Goal: Information Seeking & Learning: Learn about a topic

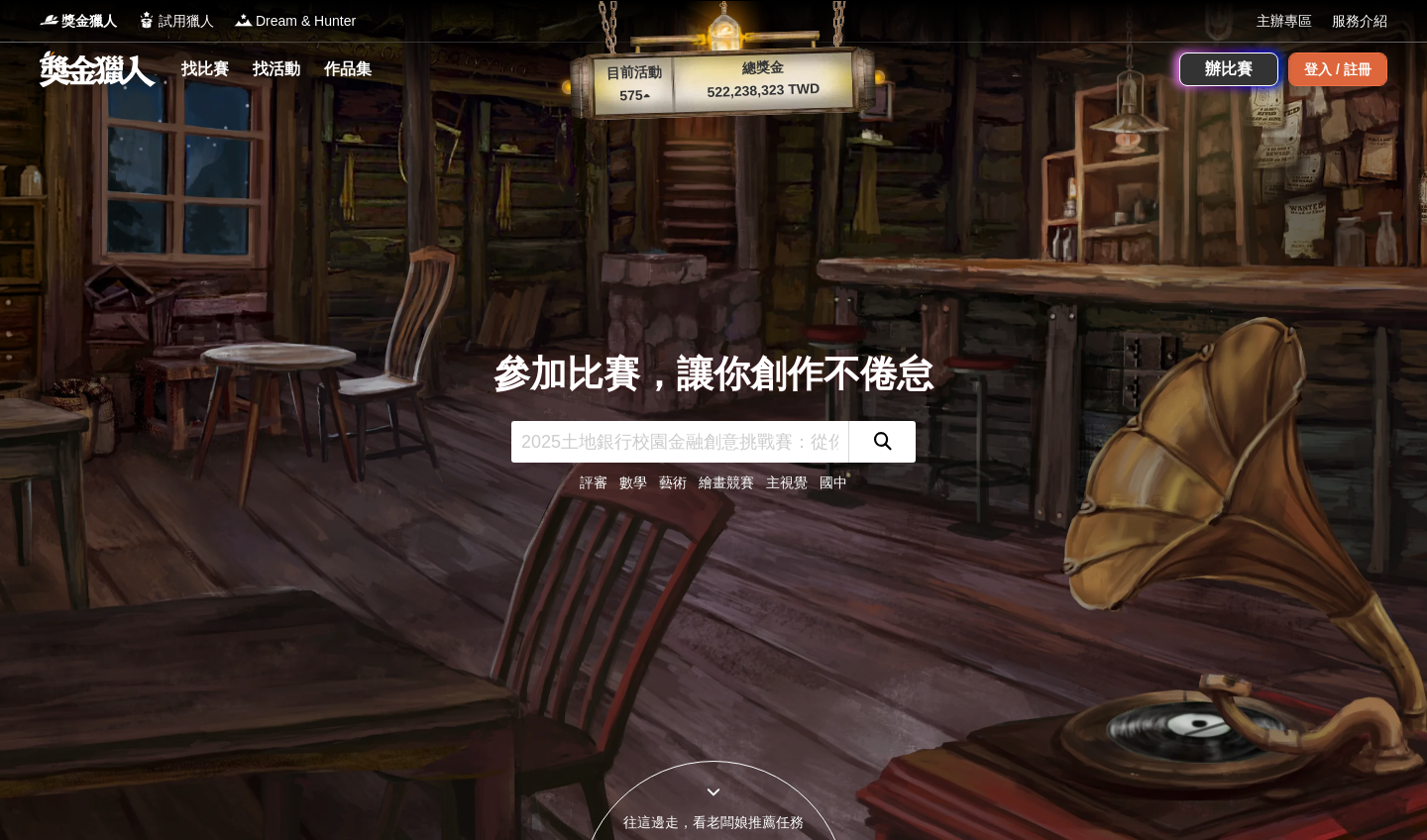
click at [1334, 72] on div "登入 / 註冊" at bounding box center [1338, 70] width 99 height 34
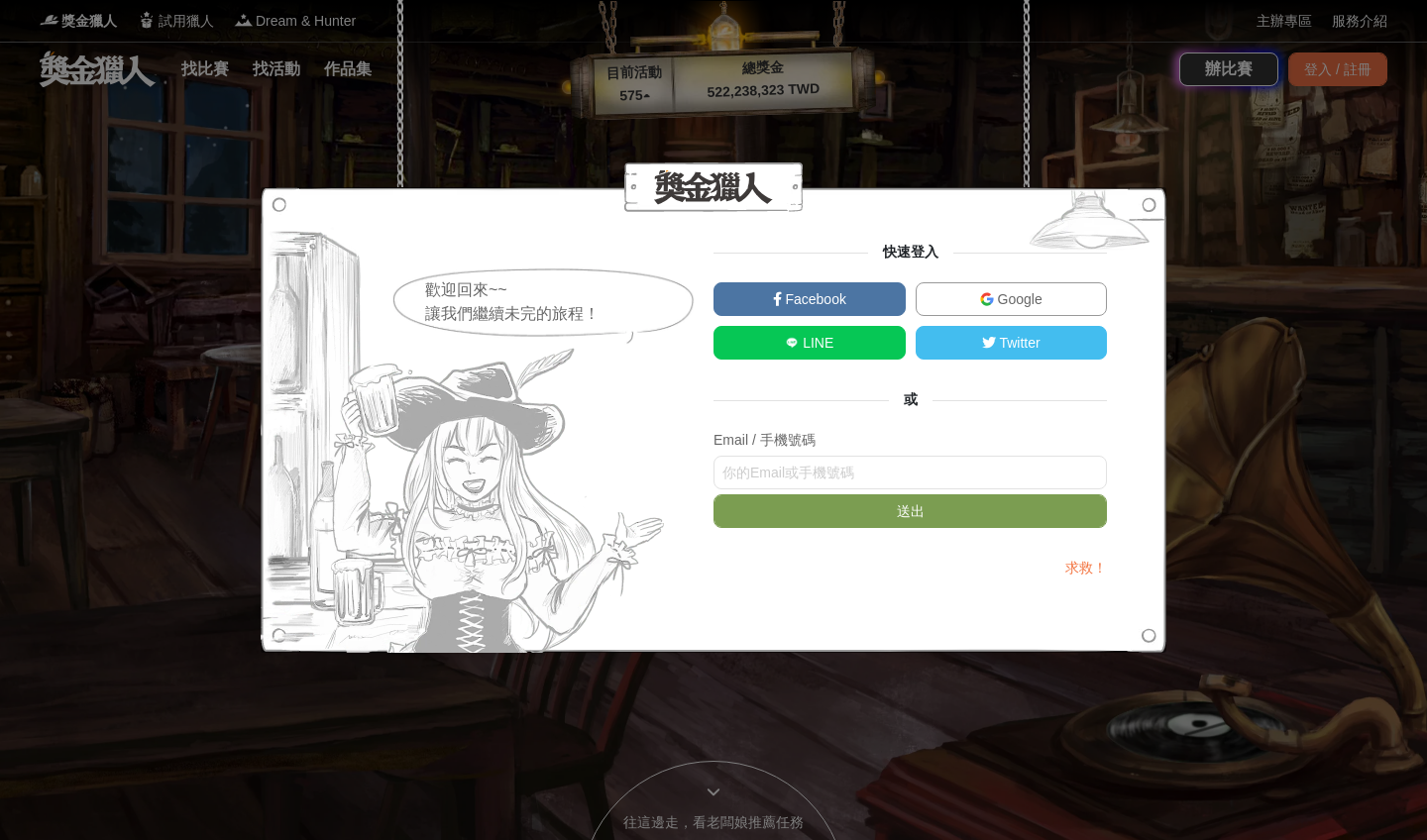
click at [971, 291] on link "Google" at bounding box center [1011, 299] width 192 height 34
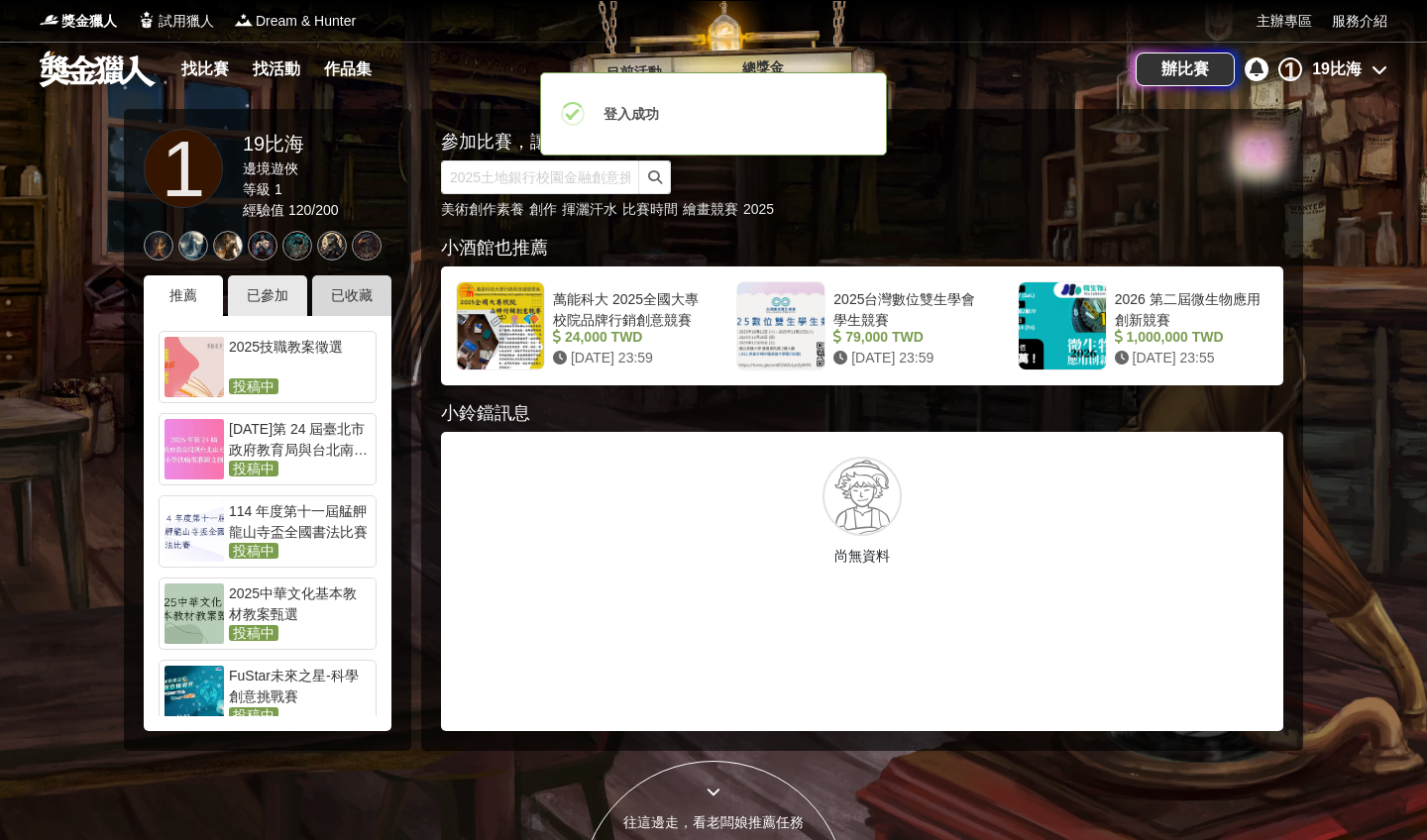
click at [375, 299] on div "已收藏" at bounding box center [352, 295] width 80 height 41
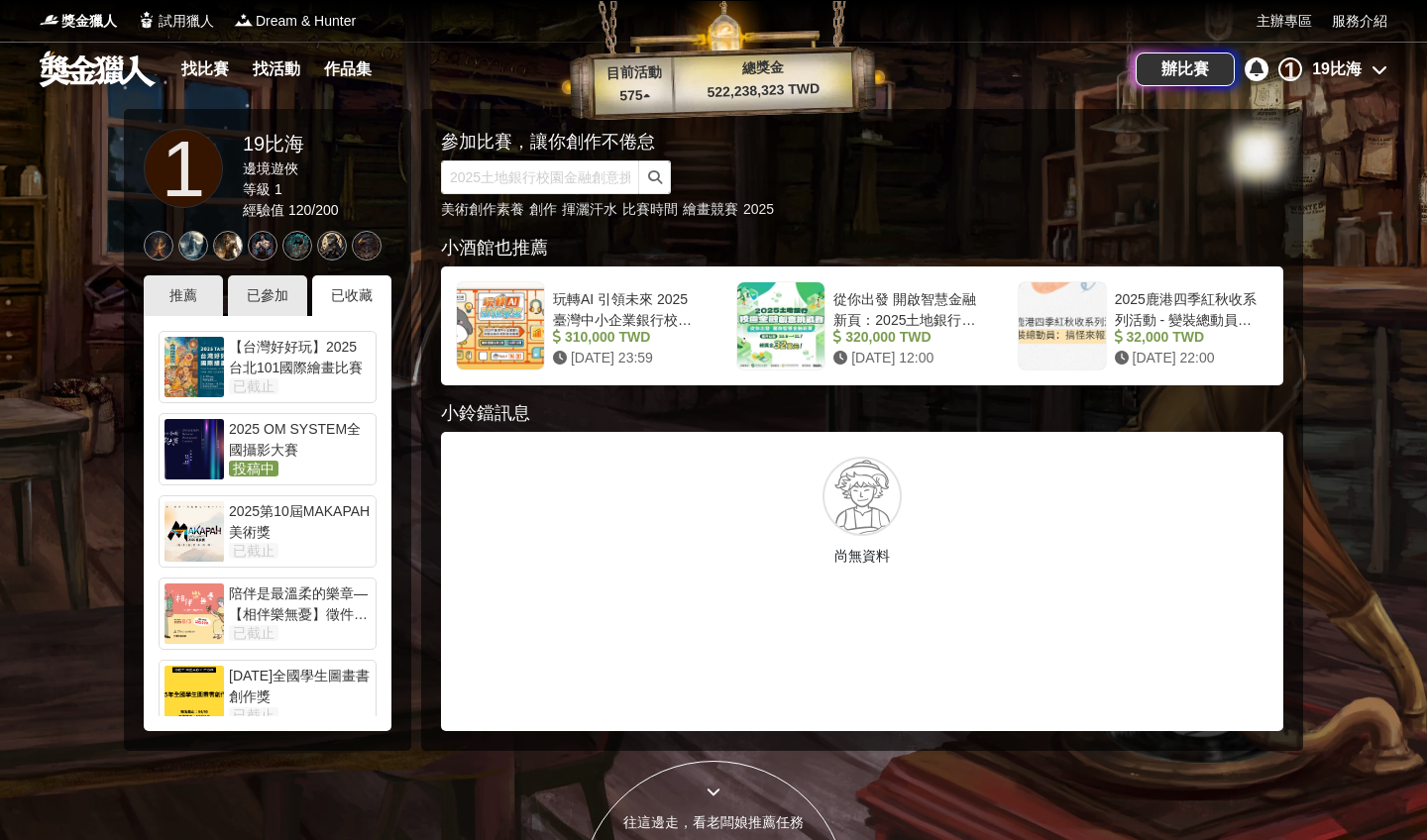
click at [238, 453] on div "2025 OM SYSTEM全國攝影大賽" at bounding box center [299, 439] width 142 height 40
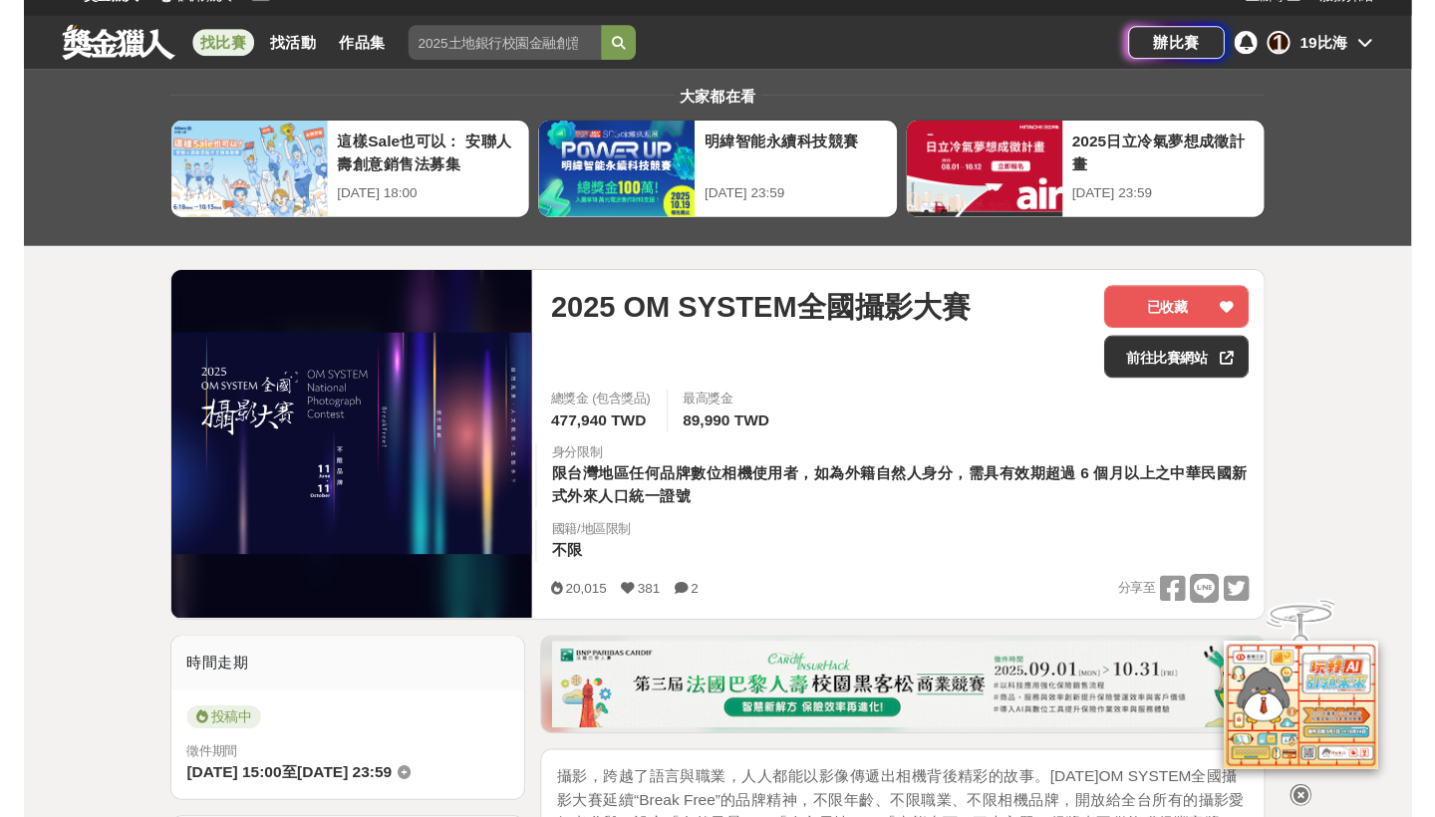
scroll to position [23, 0]
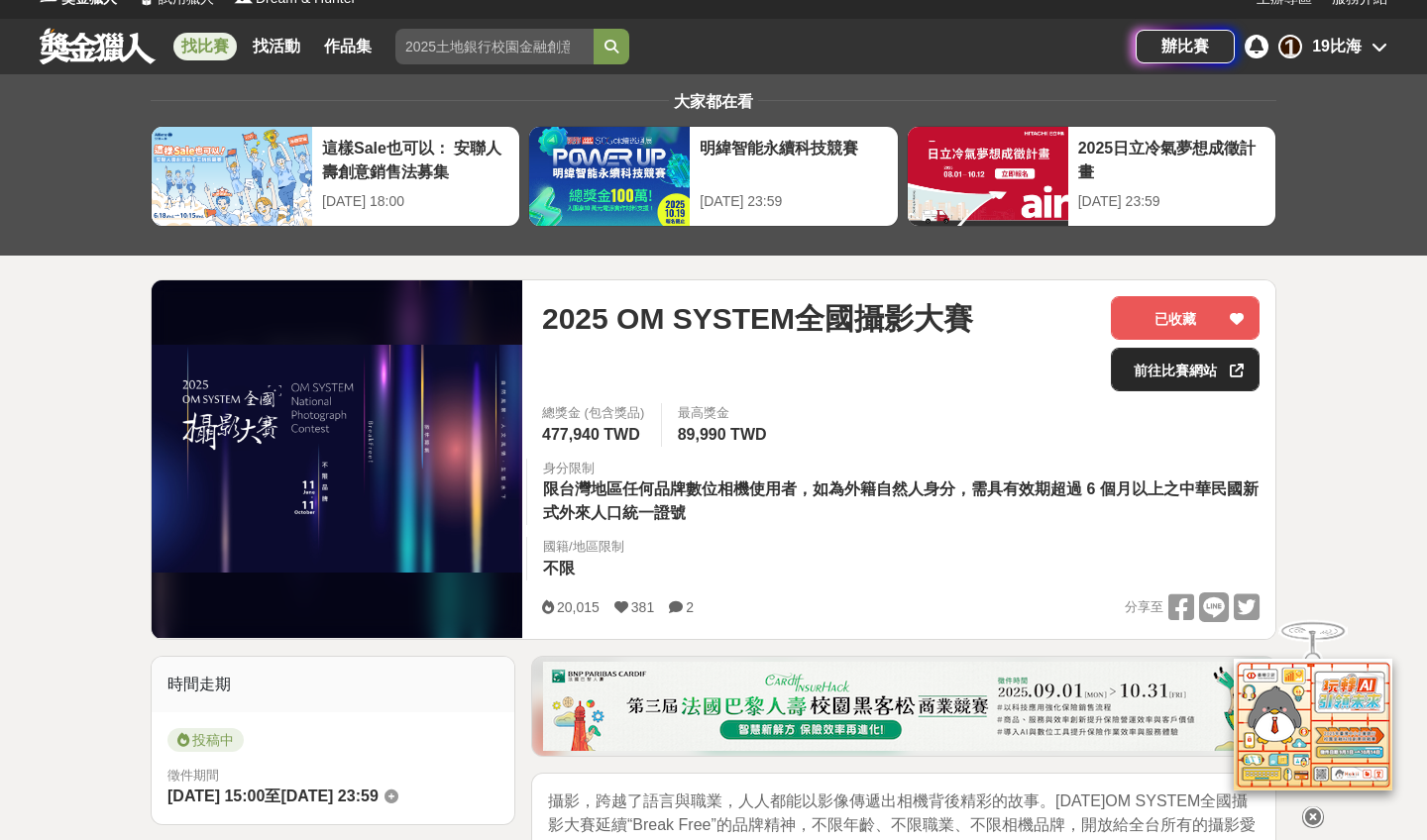
click at [1120, 381] on link "前往比賽網站" at bounding box center [1184, 370] width 148 height 44
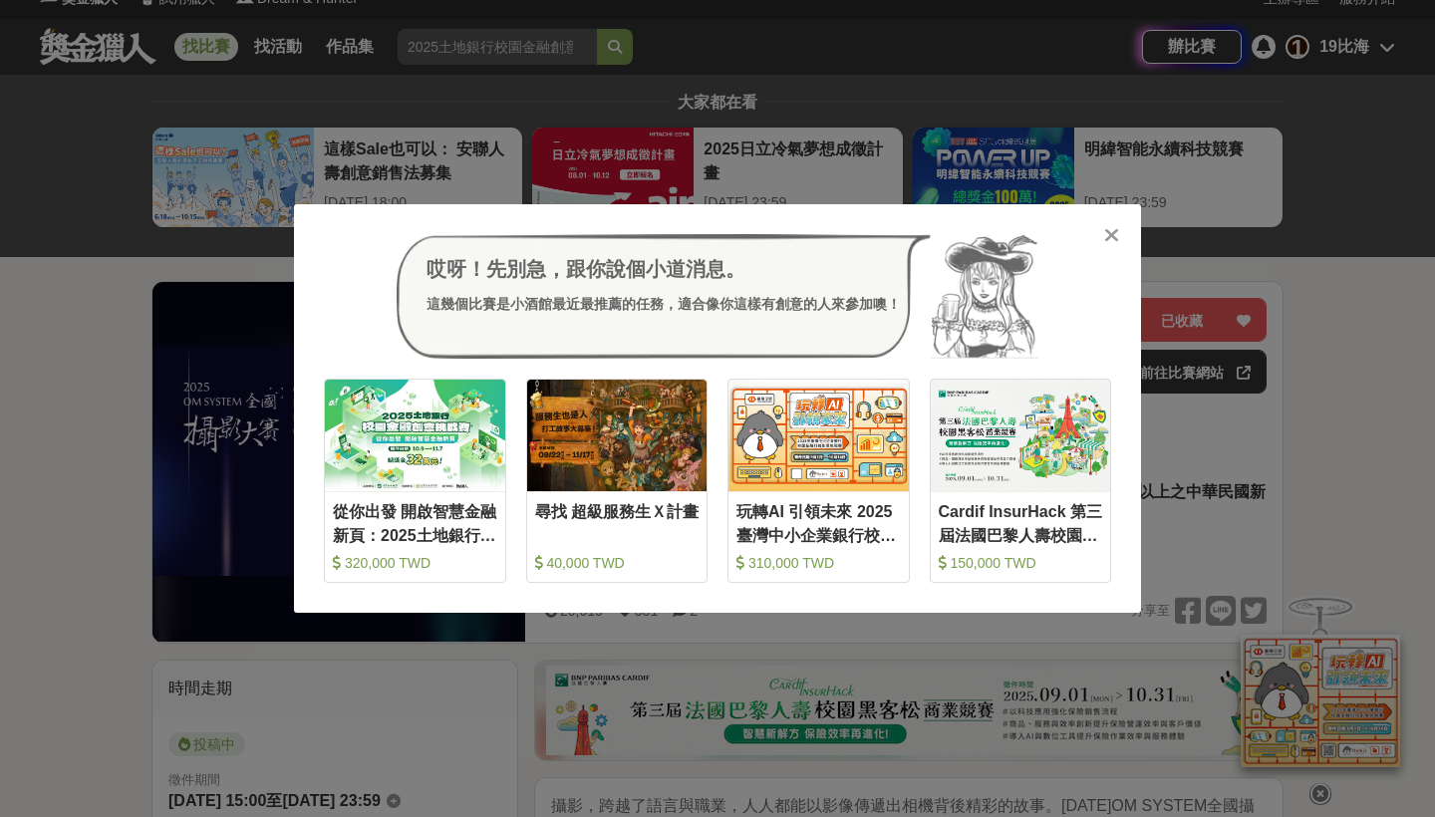
click at [1110, 228] on icon at bounding box center [1111, 235] width 15 height 20
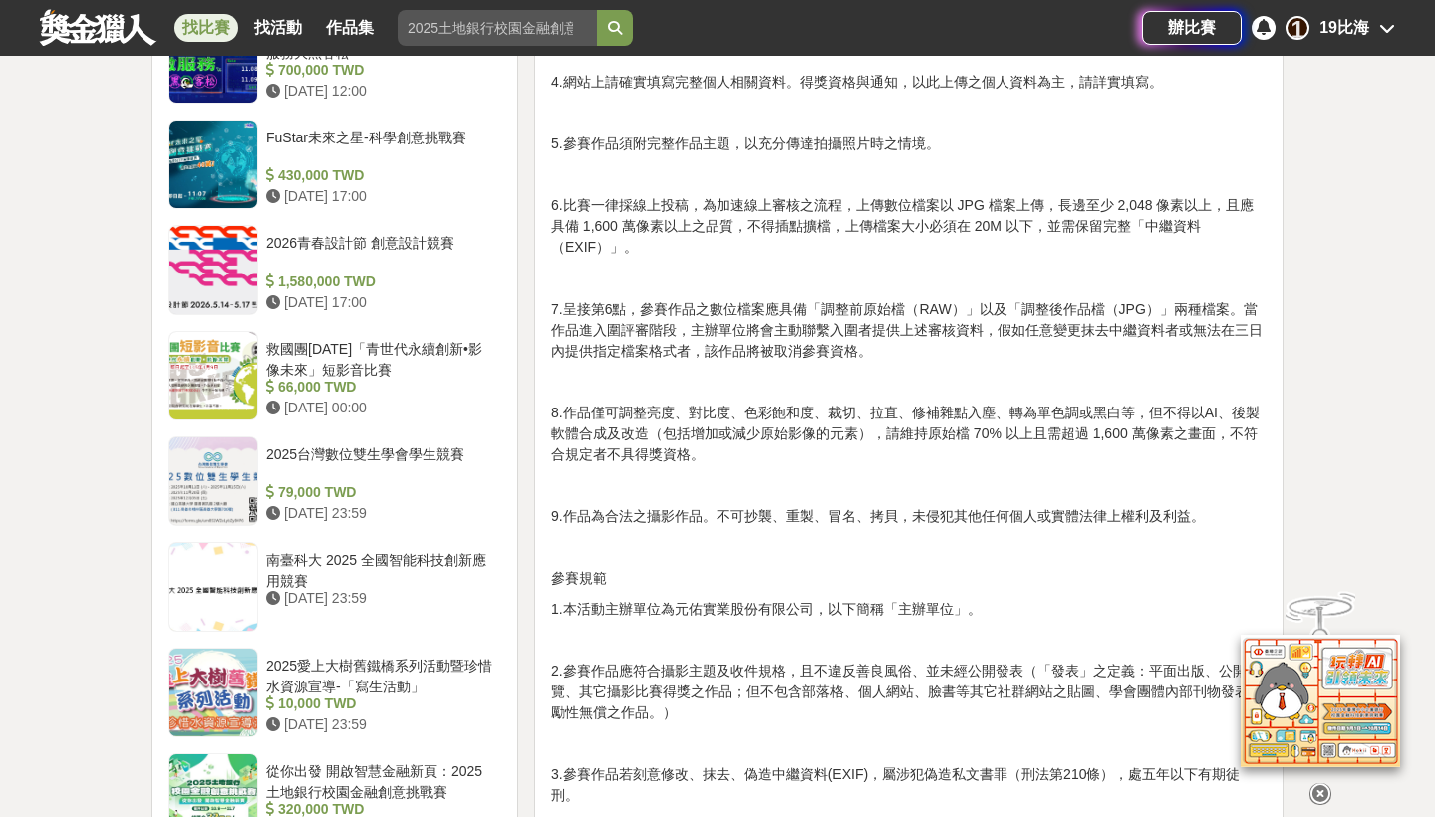
scroll to position [2011, 0]
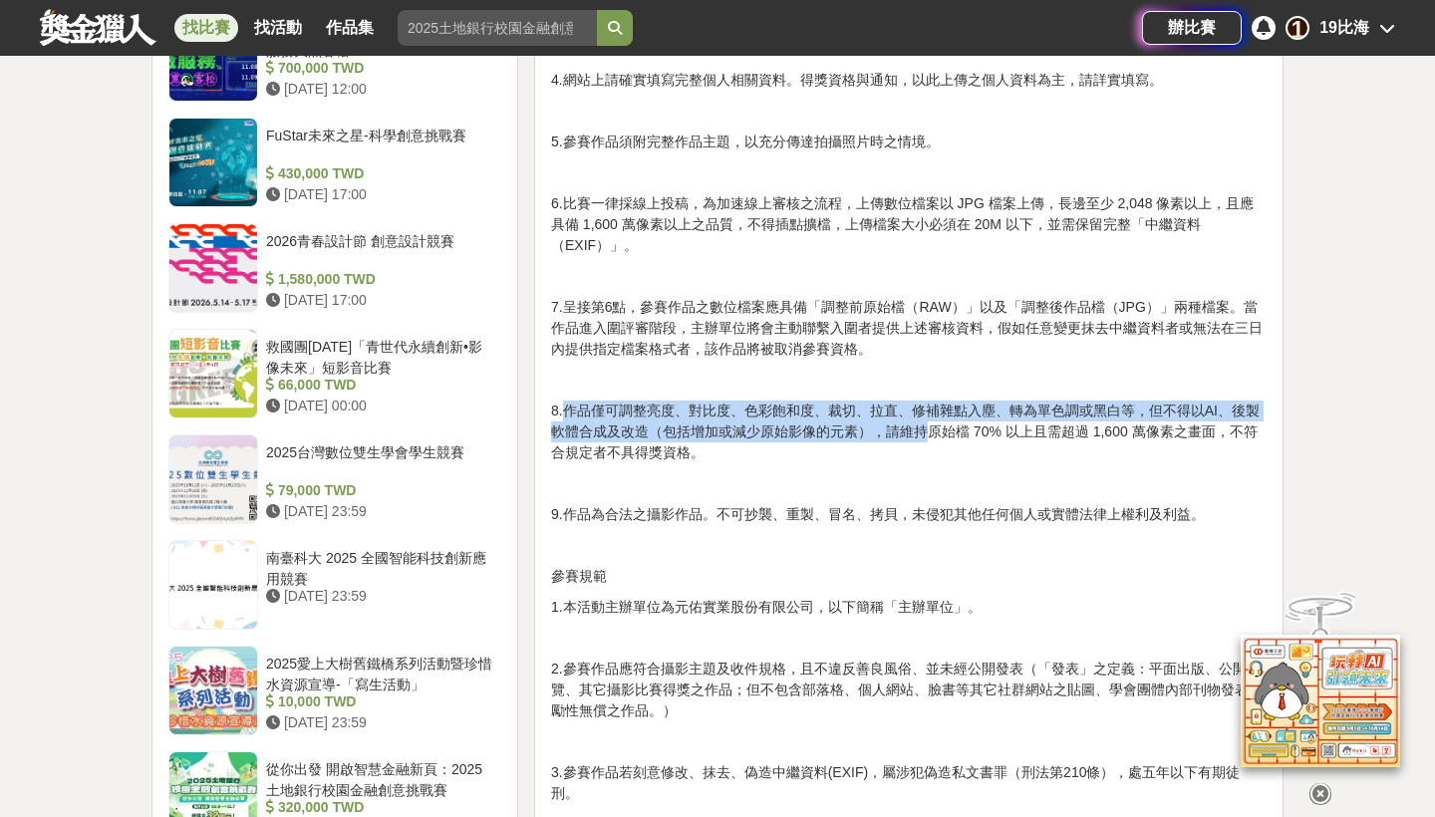
drag, startPoint x: 564, startPoint y: 407, endPoint x: 924, endPoint y: 429, distance: 360.4
click at [924, 425] on p "8.作品僅可調整亮度、對比度、色彩飽和度、裁切、拉直、修補雜點入塵、轉為單色調或黑白等，但不得以AI、後製軟體合成及改造（包括增加或減少原始影像的元素），請維…" at bounding box center [909, 432] width 716 height 63
click at [683, 413] on p "8.作品僅可調整亮度、對比度、色彩飽和度、裁切、拉直、修補雜點入塵、轉為單色調或黑白等，但不得以AI、後製軟體合成及改造（包括增加或減少原始影像的元素），請維…" at bounding box center [909, 432] width 716 height 63
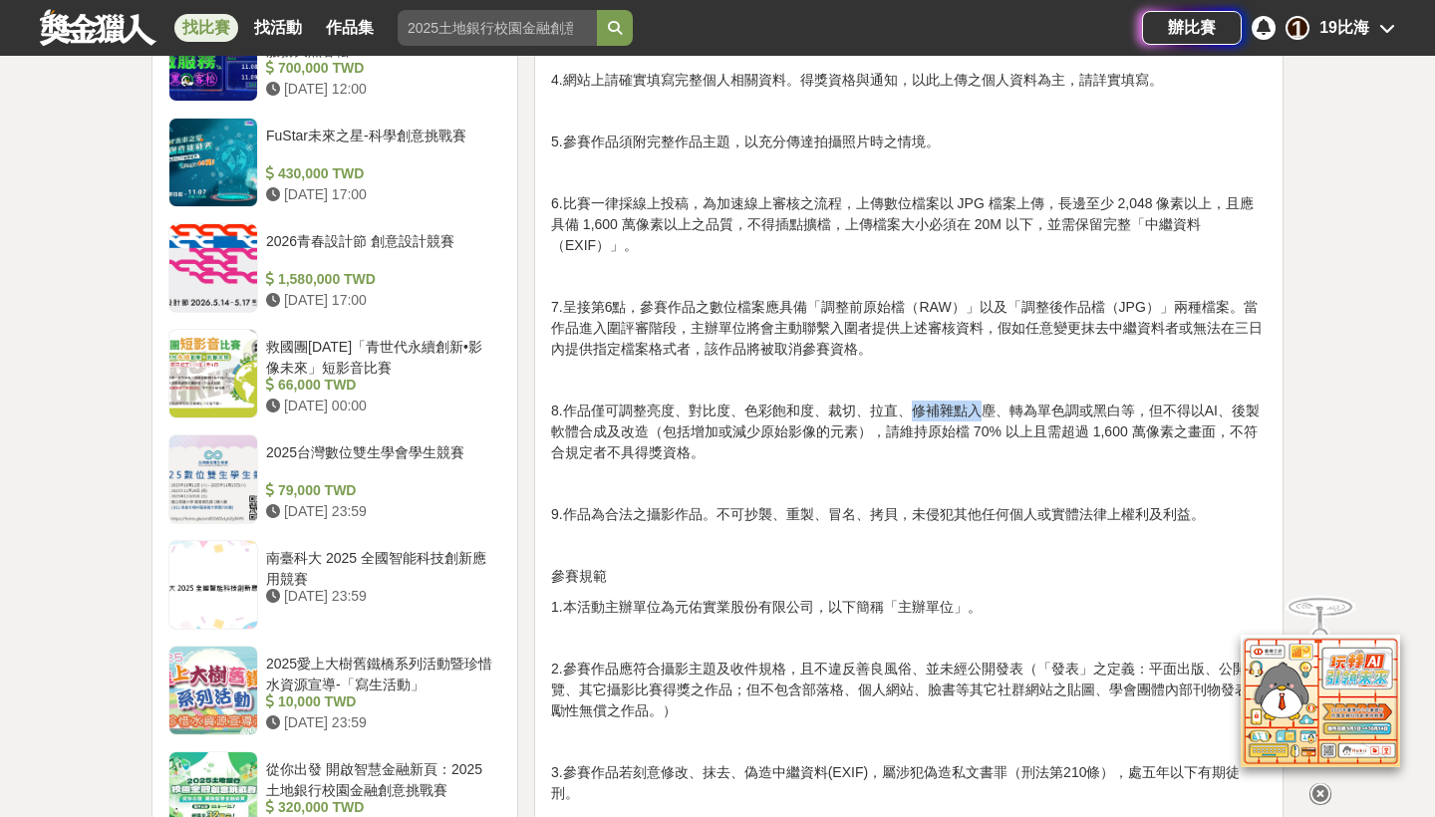
drag, startPoint x: 909, startPoint y: 406, endPoint x: 977, endPoint y: 409, distance: 67.8
click at [977, 409] on p "8.作品僅可調整亮度、對比度、色彩飽和度、裁切、拉直、修補雜點入塵、轉為單色調或黑白等，但不得以AI、後製軟體合成及改造（包括增加或減少原始影像的元素），請維…" at bounding box center [909, 432] width 716 height 63
click at [916, 419] on p "8.作品僅可調整亮度、對比度、色彩飽和度、裁切、拉直、修補雜點入塵、轉為單色調或黑白等，但不得以AI、後製軟體合成及改造（包括增加或減少原始影像的元素），請維…" at bounding box center [909, 432] width 716 height 63
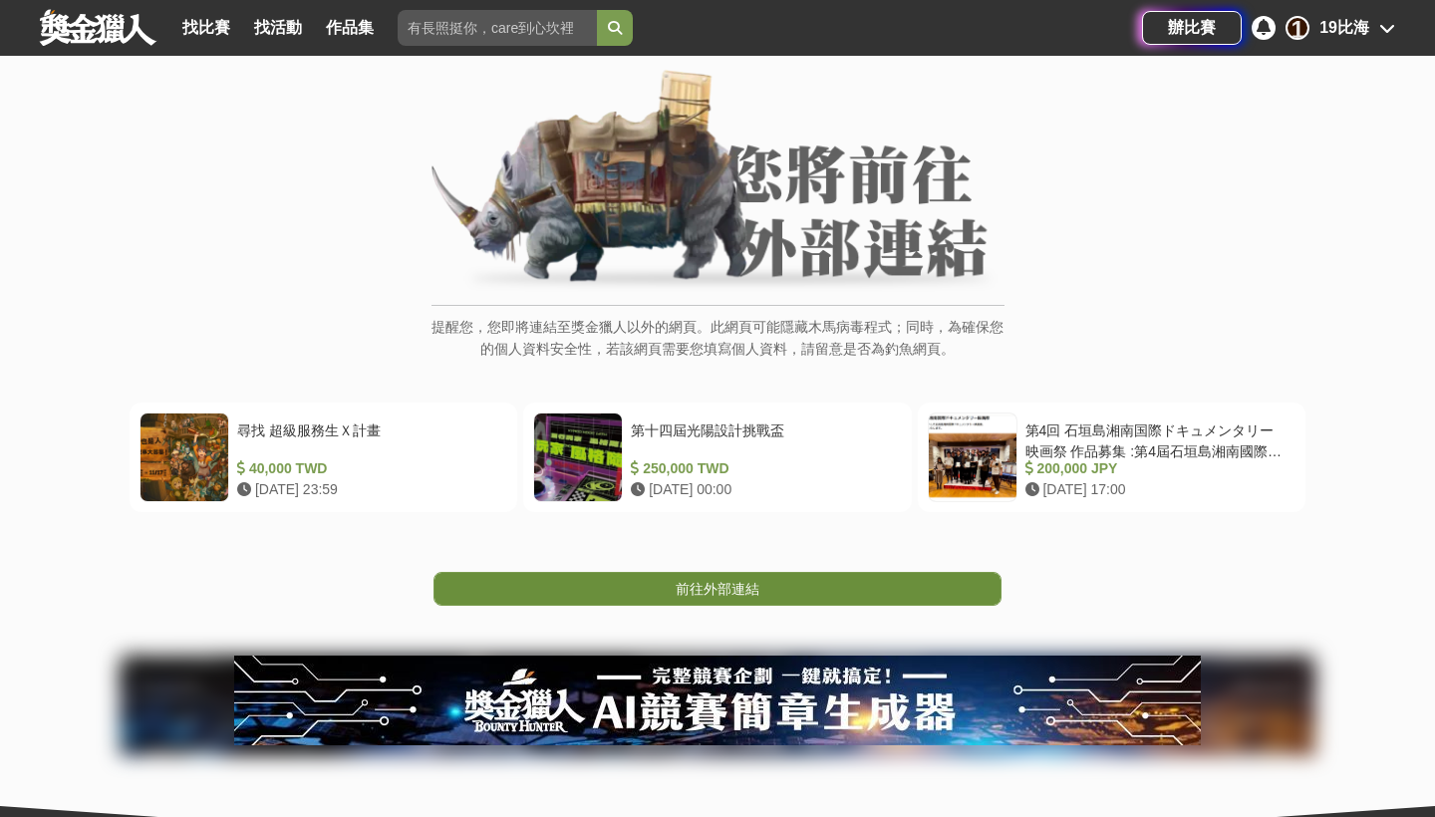
click at [691, 602] on link "前往外部連結" at bounding box center [717, 589] width 568 height 34
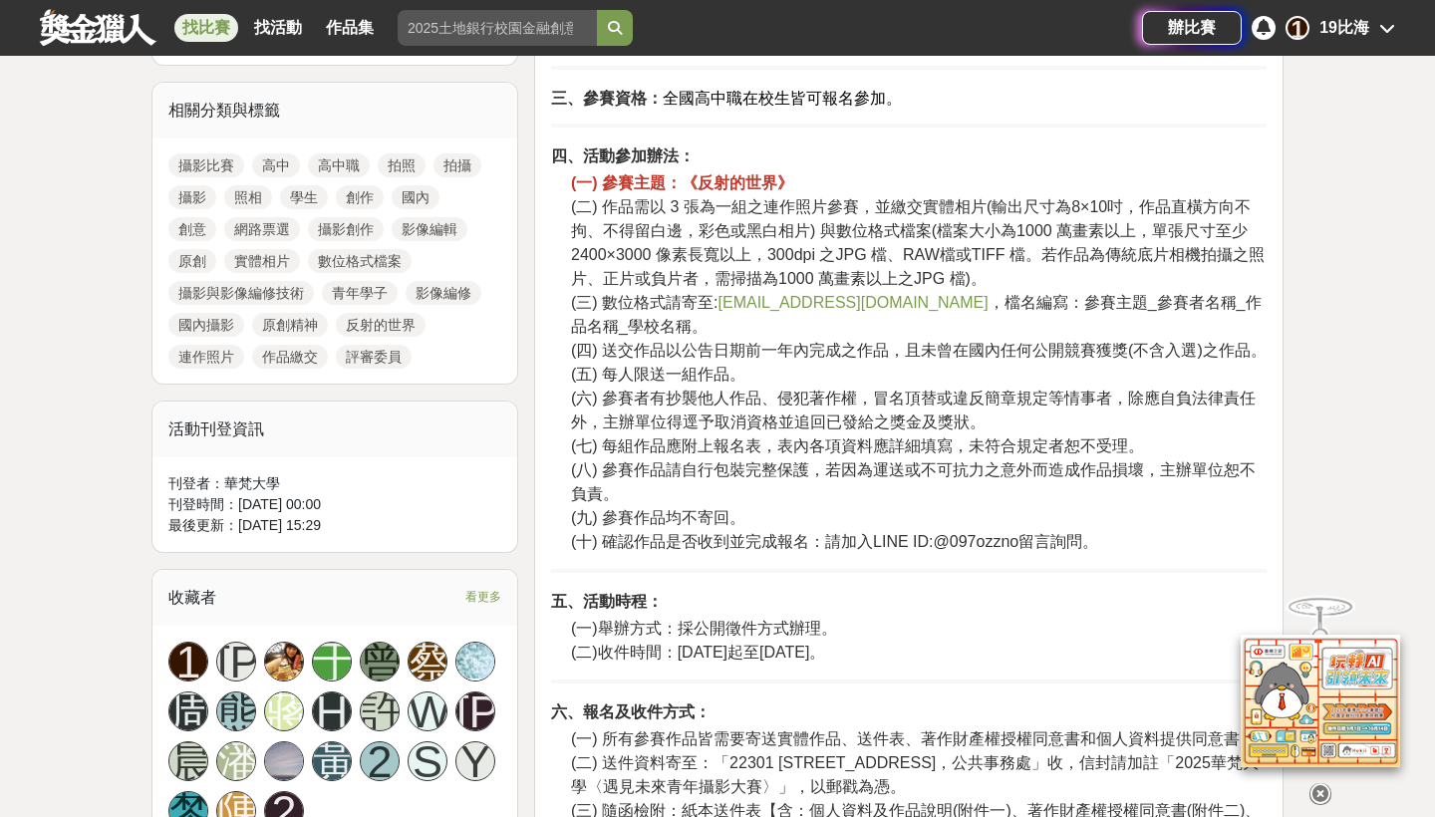
scroll to position [884, 0]
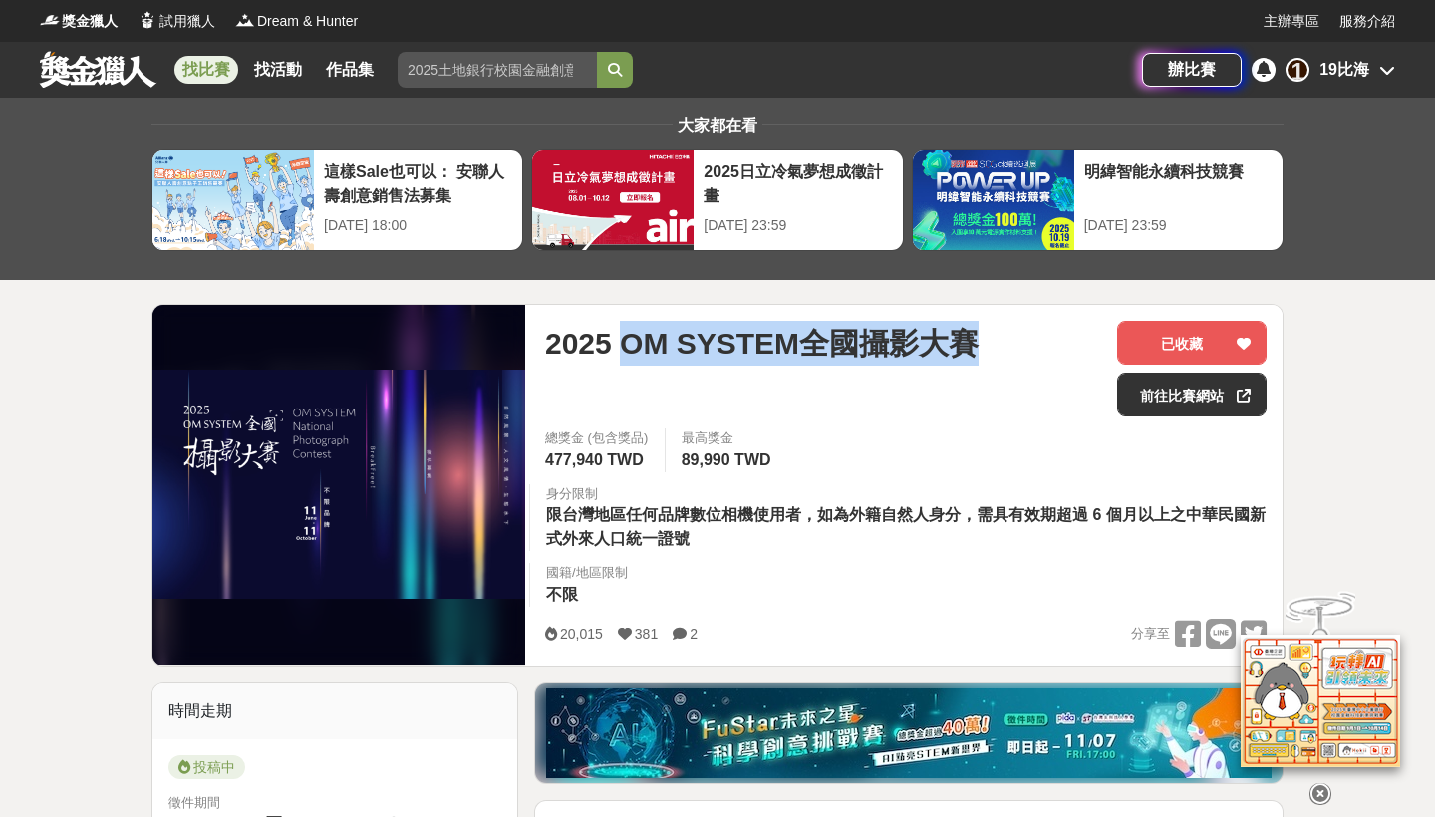
drag, startPoint x: 629, startPoint y: 342, endPoint x: 1037, endPoint y: 348, distance: 408.6
click at [1037, 348] on div "2025 OM SYSTEM全國攝影大賽" at bounding box center [823, 343] width 556 height 45
copy span "OM SYSTEM全國攝影大賽"
